Goal: Information Seeking & Learning: Understand process/instructions

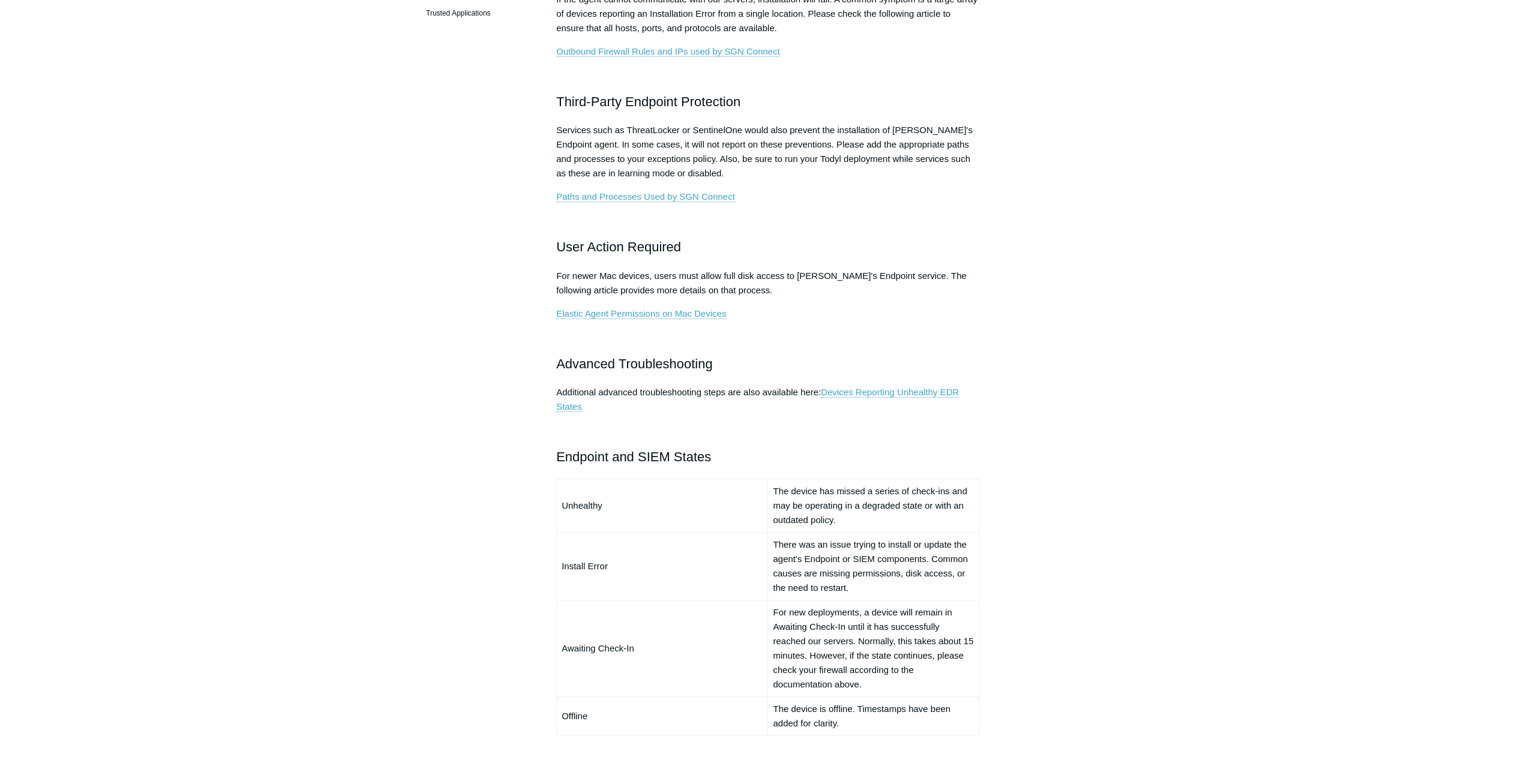
scroll to position [561, 0]
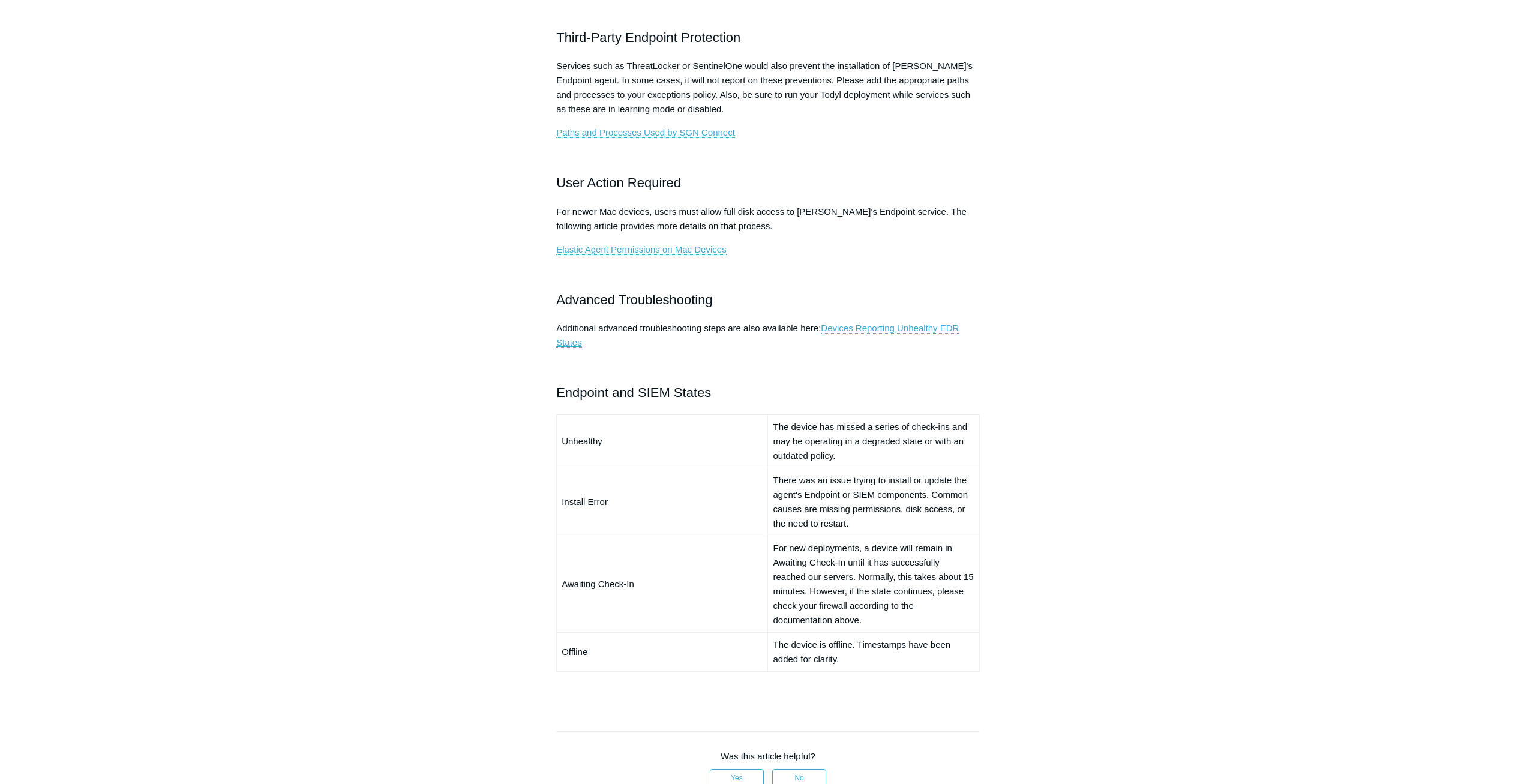
drag, startPoint x: 862, startPoint y: 331, endPoint x: 877, endPoint y: 335, distance: 15.5
click at [822, 359] on p at bounding box center [768, 365] width 424 height 14
click at [835, 331] on link "Devices Reporting Unhealthy EDR States" at bounding box center [757, 335] width 403 height 26
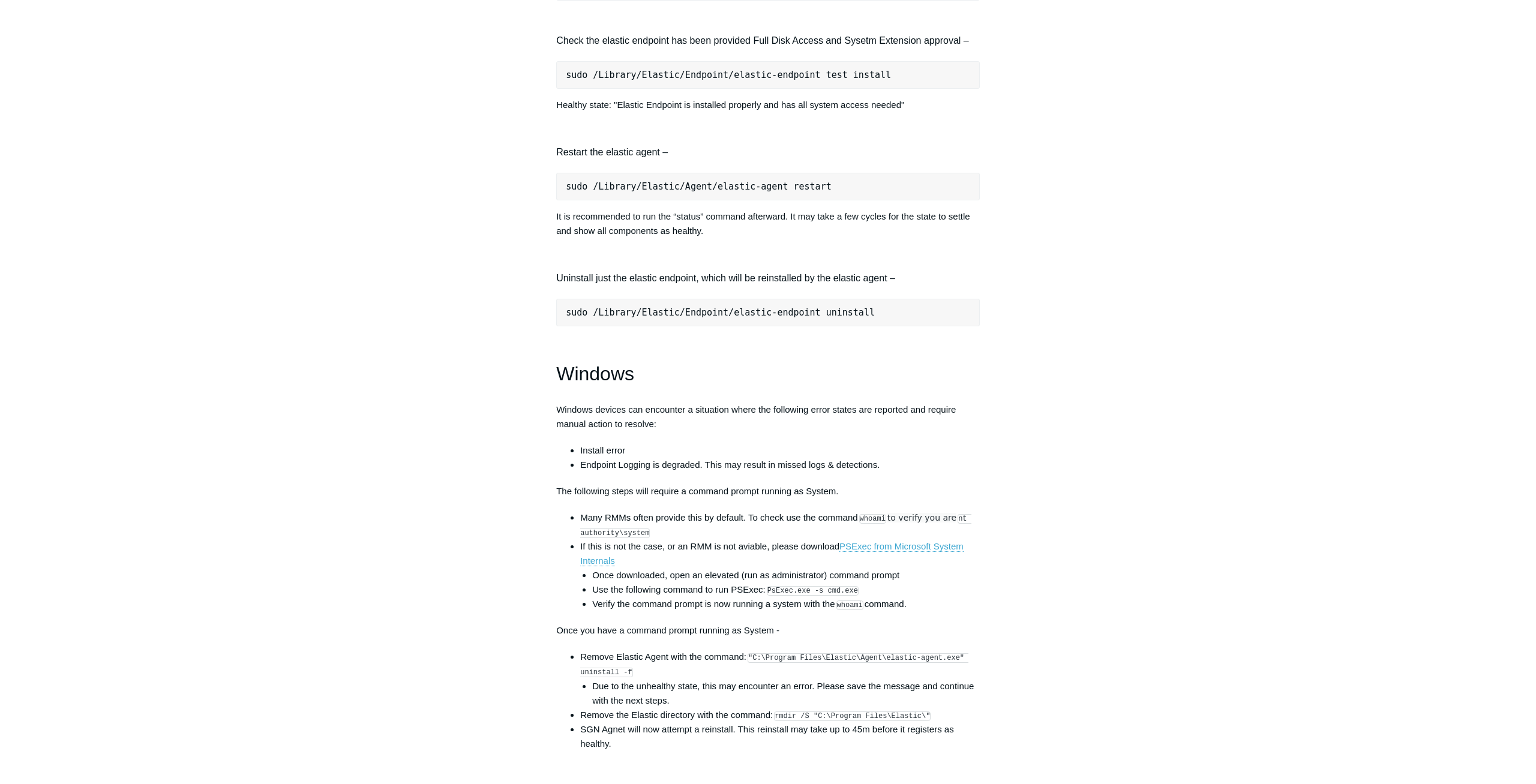
scroll to position [1684, 0]
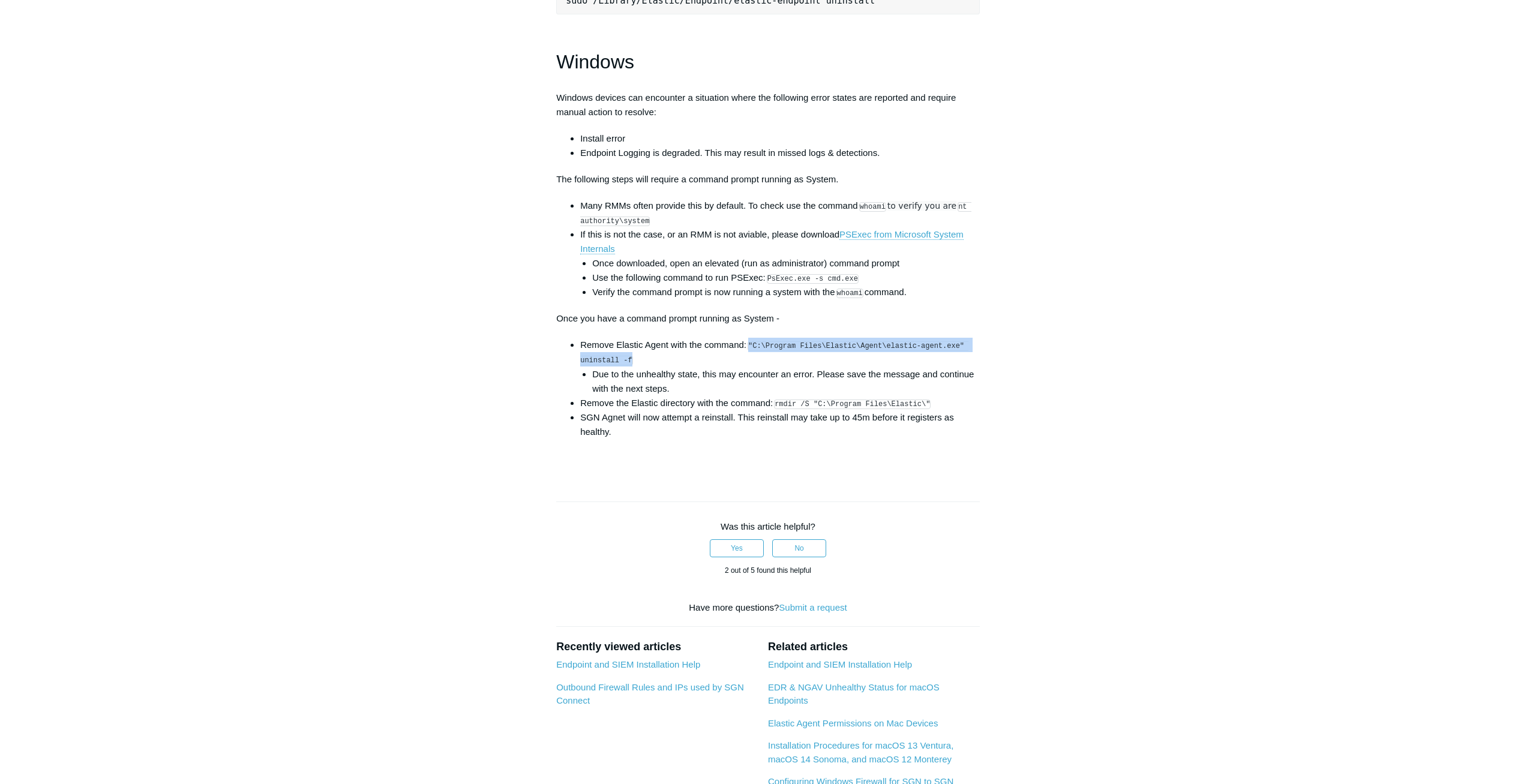
drag, startPoint x: 754, startPoint y: 347, endPoint x: 654, endPoint y: 366, distance: 101.8
click at [654, 366] on li "Remove Elastic Agent with the command: "C:\Program Files\Elastic\Agent\elastic-…" at bounding box center [780, 366] width 399 height 58
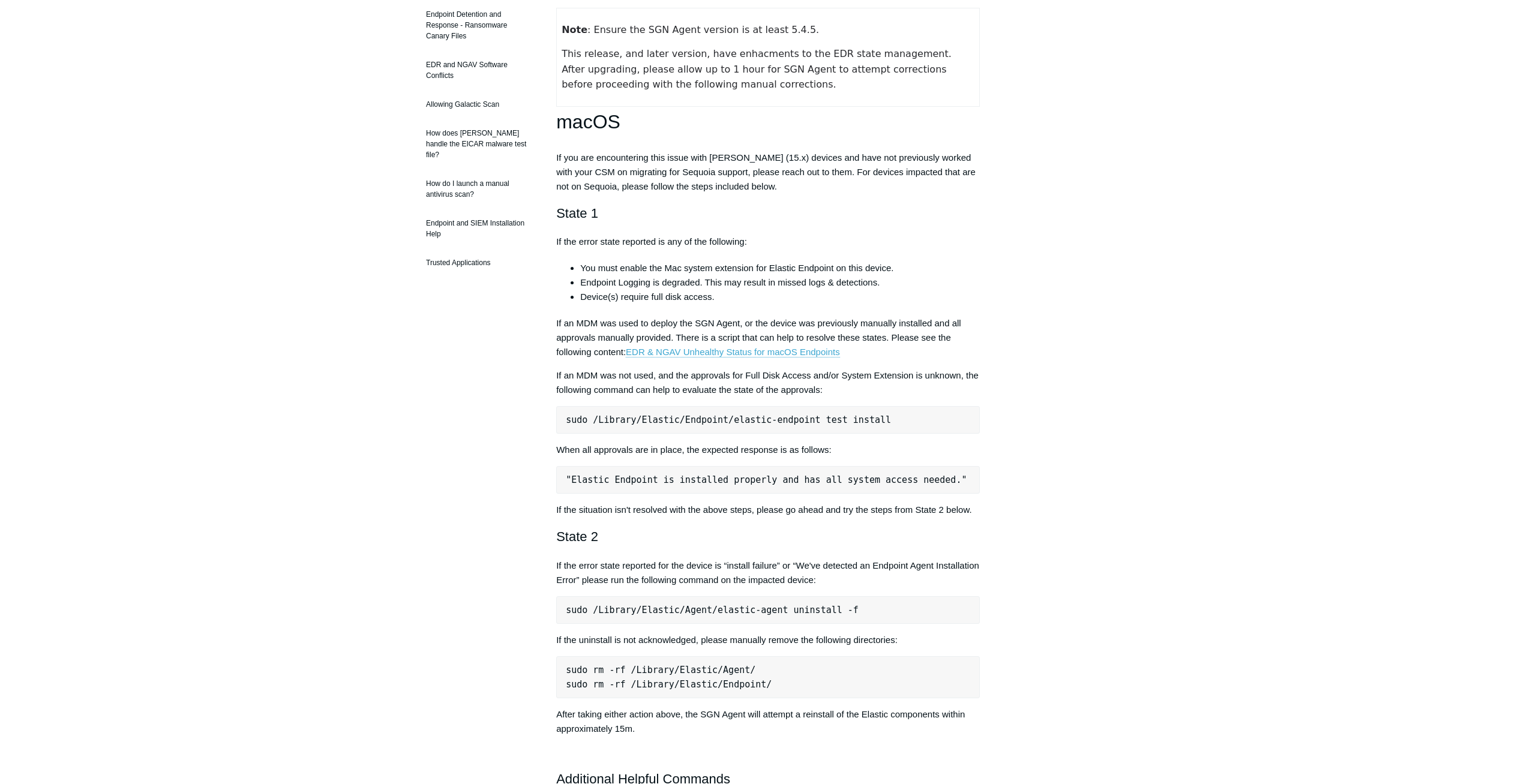
scroll to position [0, 0]
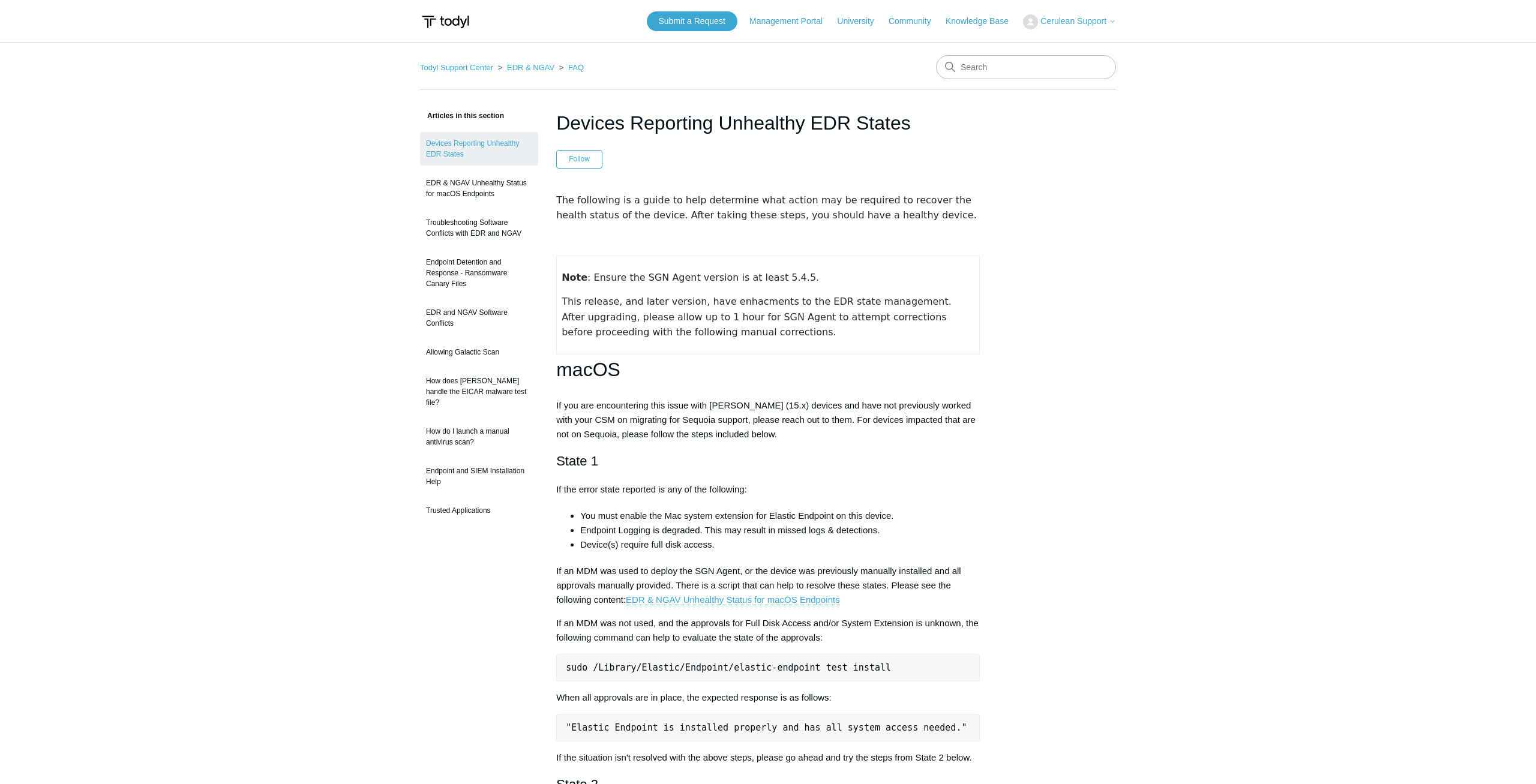
drag, startPoint x: 475, startPoint y: 333, endPoint x: 503, endPoint y: -21, distance: 355.1
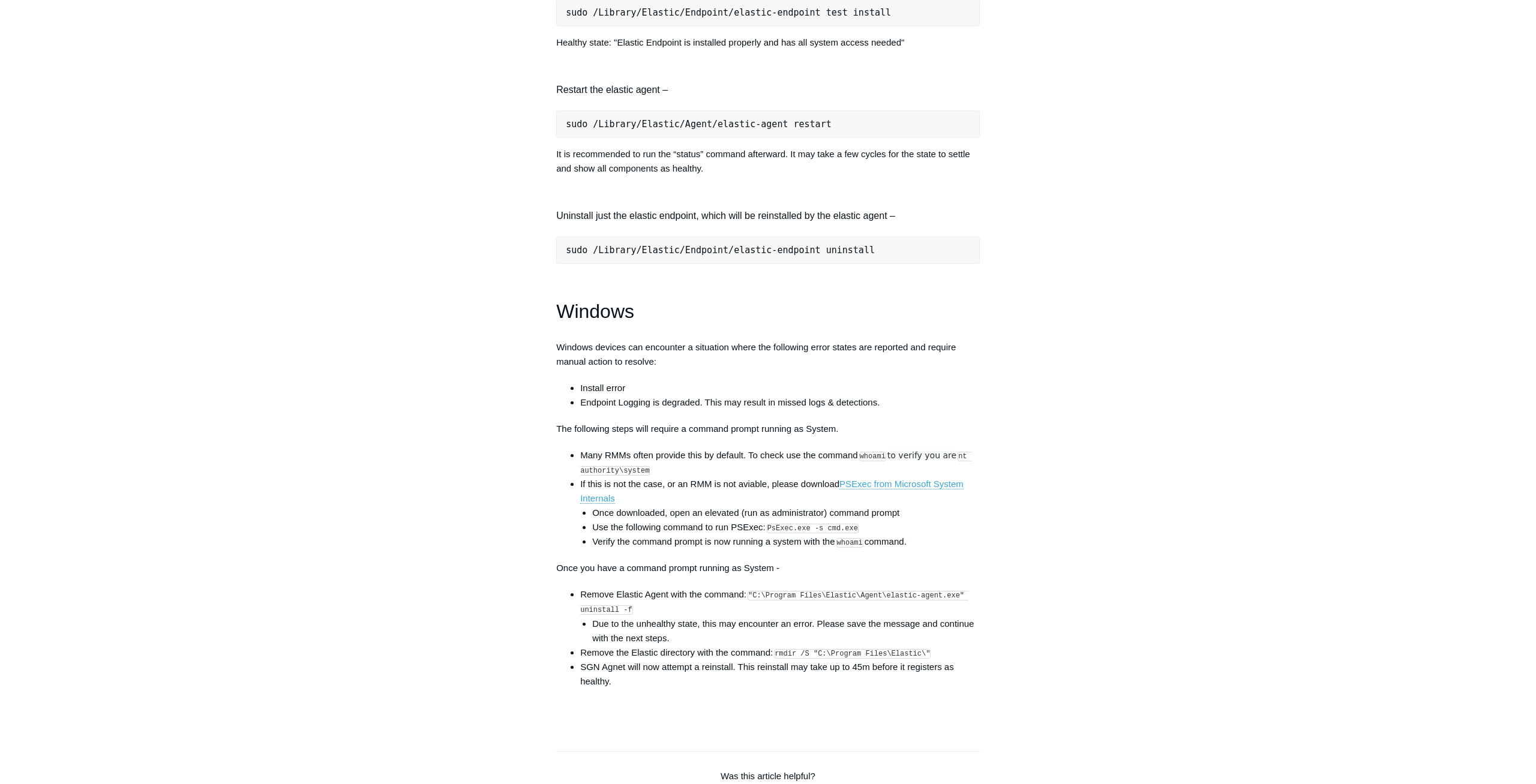
scroll to position [1559, 0]
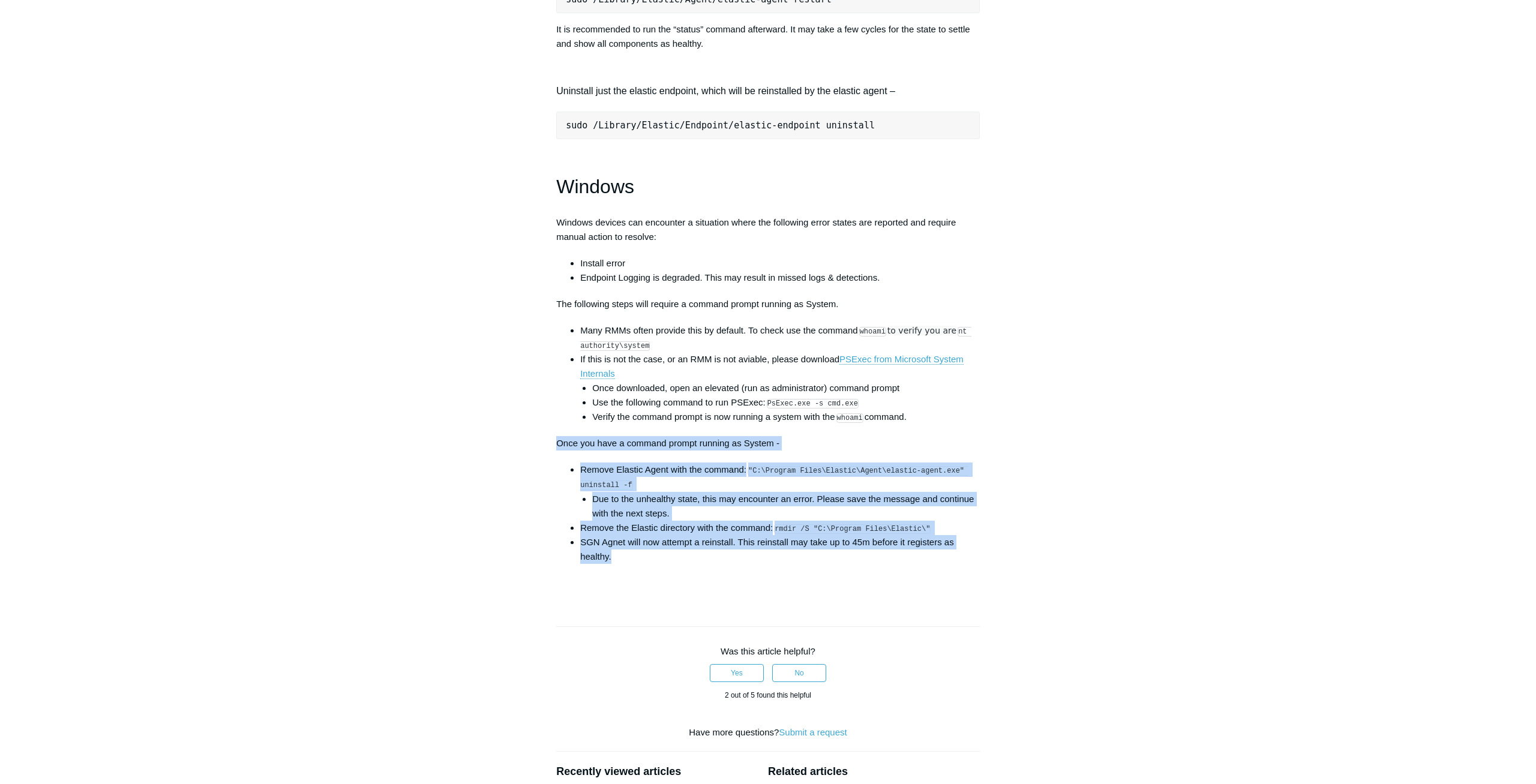
drag, startPoint x: 555, startPoint y: 444, endPoint x: 831, endPoint y: 556, distance: 297.9
copy div "Once you have a command prompt running as System - Remove Elastic Agent with th…"
